Goal: Use online tool/utility: Utilize a website feature to perform a specific function

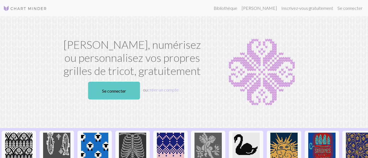
click at [116, 91] on font "Se connecter" at bounding box center [114, 90] width 24 height 5
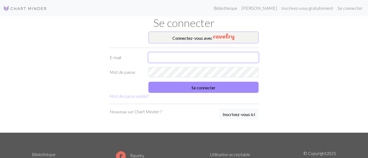
click at [161, 58] on input "text" at bounding box center [203, 57] width 110 height 10
type input "[EMAIL_ADDRESS][PERSON_NAME][DOMAIN_NAME]"
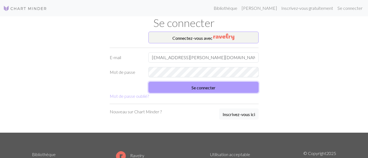
click at [195, 90] on button "Se connecter" at bounding box center [203, 87] width 110 height 11
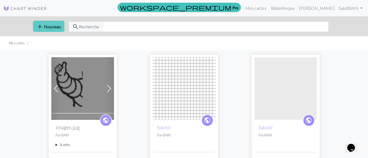
click at [52, 27] on font "Nouveau" at bounding box center [52, 26] width 17 height 5
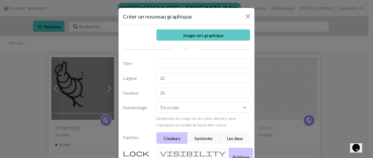
click at [194, 35] on font "Image vers graphique" at bounding box center [203, 35] width 40 height 5
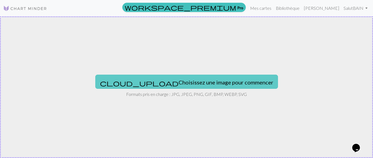
click at [178, 82] on font "Choisissez une image pour commencer" at bounding box center [225, 82] width 95 height 7
